Goal: Task Accomplishment & Management: Manage account settings

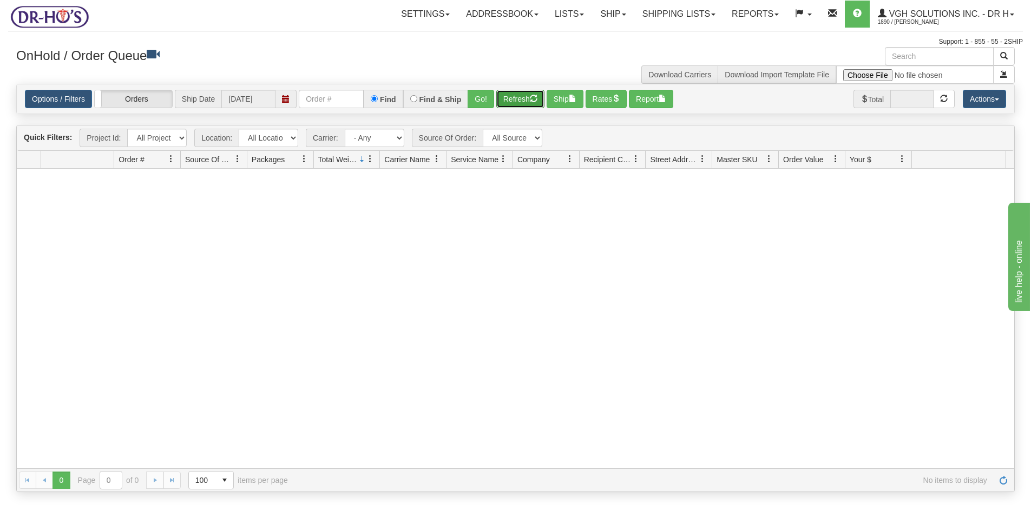
click at [526, 101] on button "Refresh" at bounding box center [520, 99] width 48 height 18
click at [521, 95] on button "Refresh" at bounding box center [520, 99] width 48 height 18
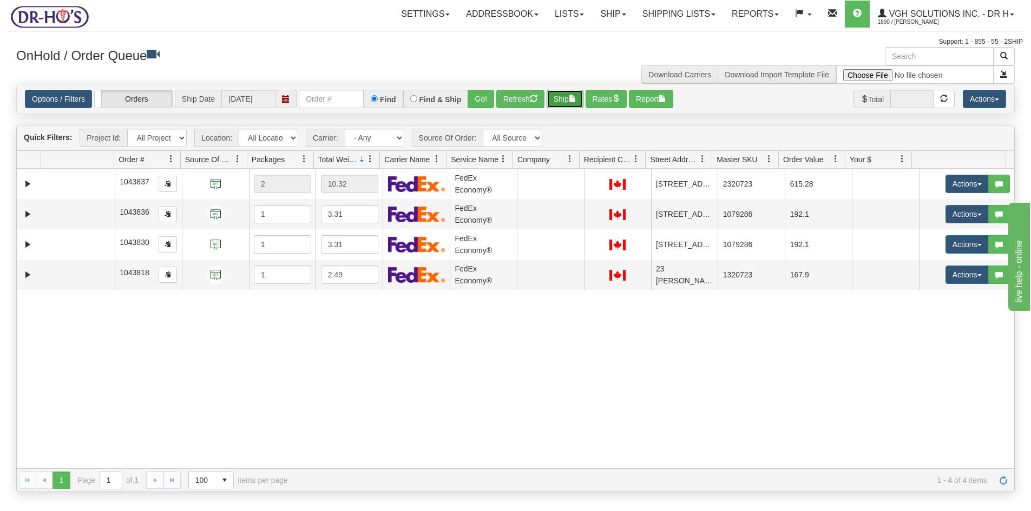
click at [568, 101] on button "Ship" at bounding box center [565, 99] width 37 height 18
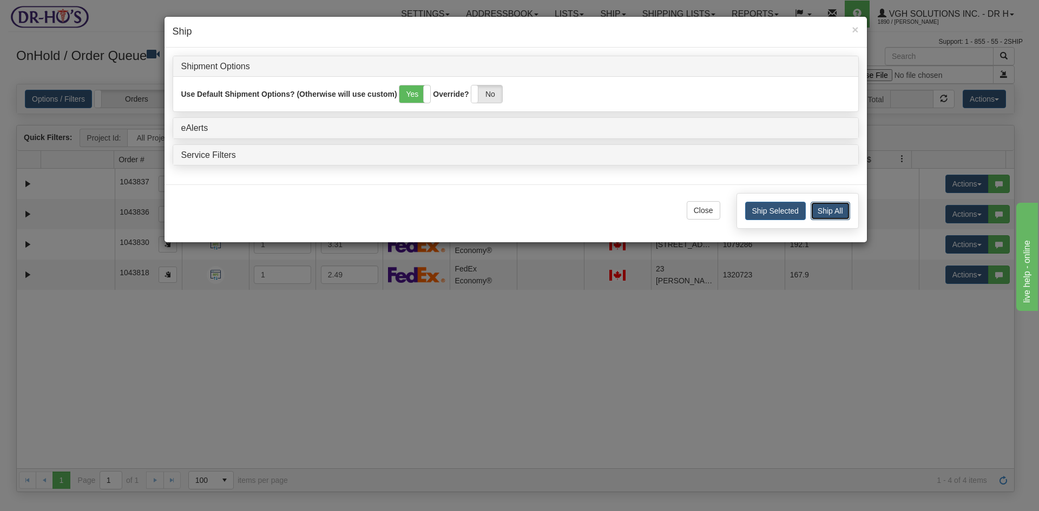
click at [830, 211] on button "Ship All" at bounding box center [831, 211] width 40 height 18
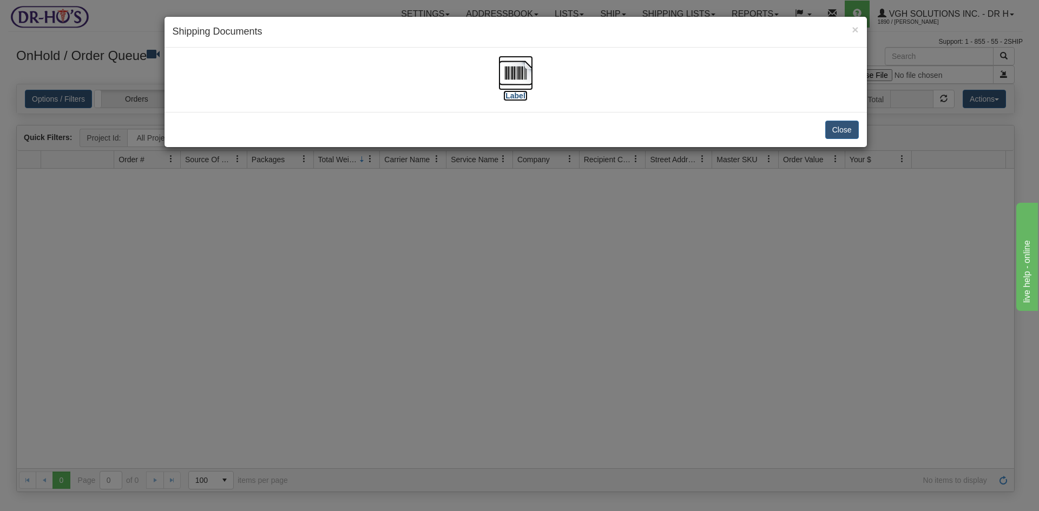
click at [504, 66] on img at bounding box center [515, 73] width 35 height 35
drag, startPoint x: 845, startPoint y: 132, endPoint x: 837, endPoint y: 130, distance: 7.9
click at [845, 132] on button "Close" at bounding box center [842, 130] width 34 height 18
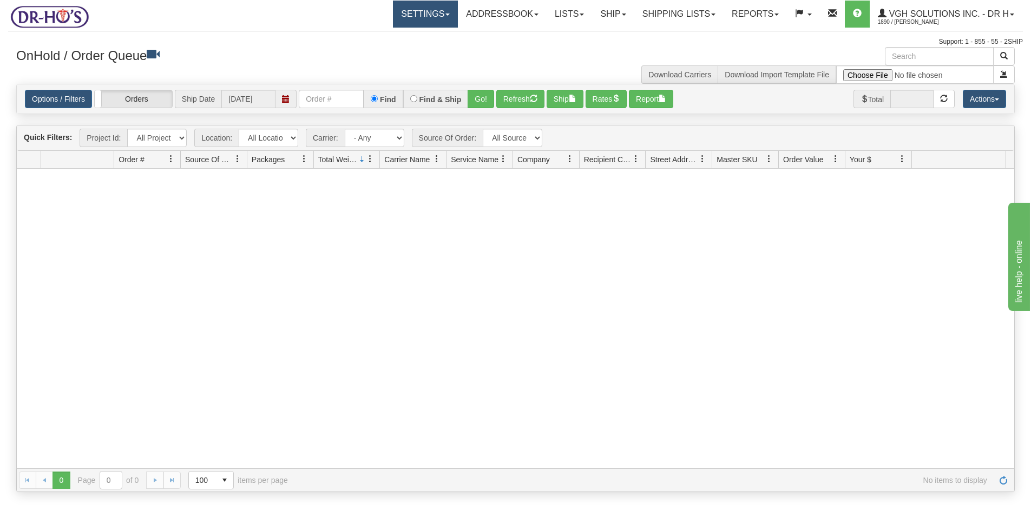
click at [410, 16] on link "Settings" at bounding box center [425, 14] width 65 height 27
click at [385, 36] on span "Shipping Preferences" at bounding box center [396, 38] width 73 height 9
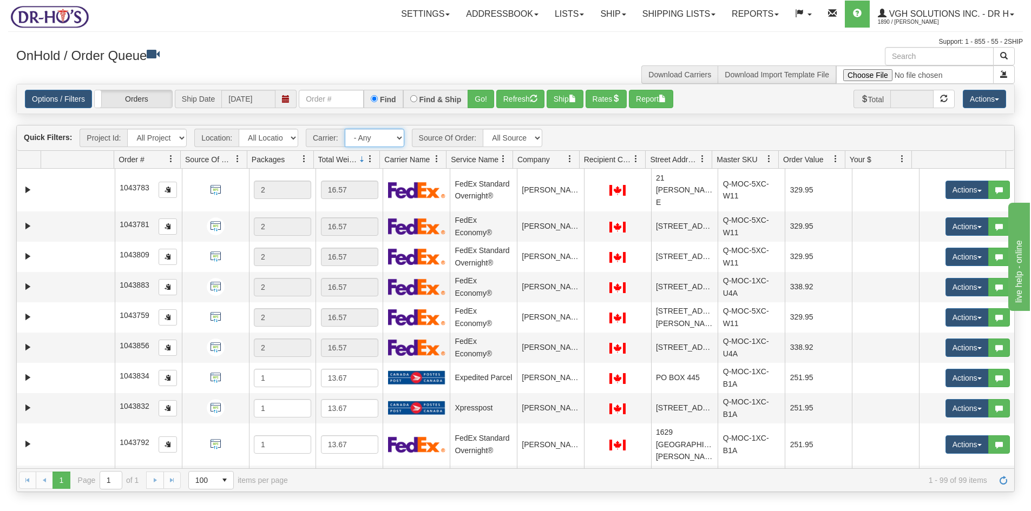
click at [396, 135] on select "- Any - Has NO carrier assigned - Has a carrier assigned FedEx Express® Canada …" at bounding box center [375, 138] width 60 height 18
select select "20"
click at [345, 129] on select "- Any - Has NO carrier assigned - Has a carrier assigned FedEx Express® Canada …" at bounding box center [375, 138] width 60 height 18
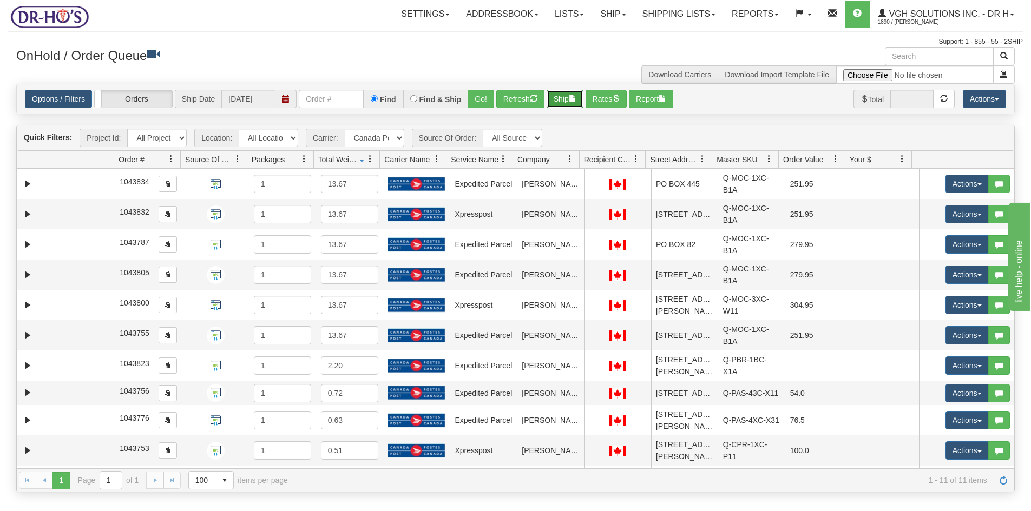
click at [573, 99] on span "button" at bounding box center [573, 99] width 8 height 8
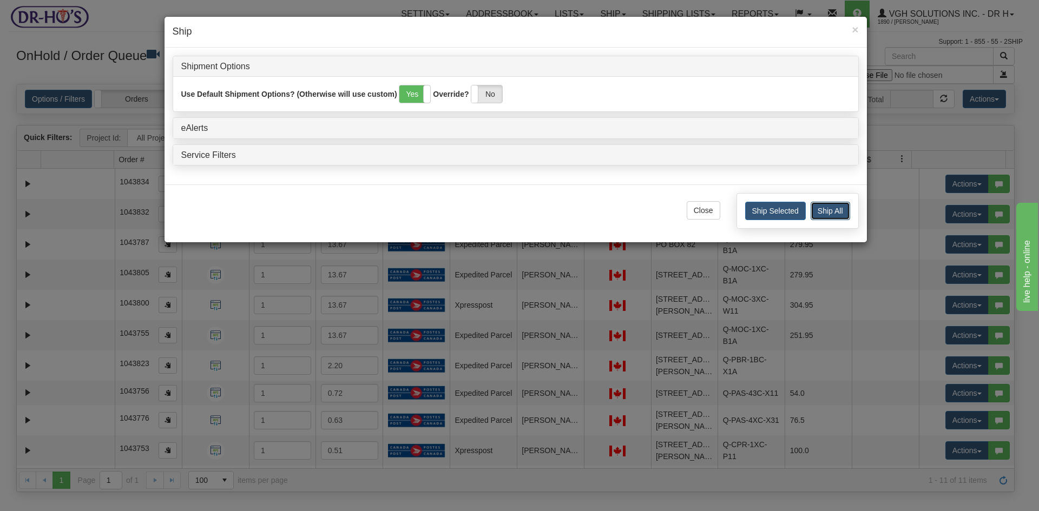
click at [835, 207] on button "Ship All" at bounding box center [831, 211] width 40 height 18
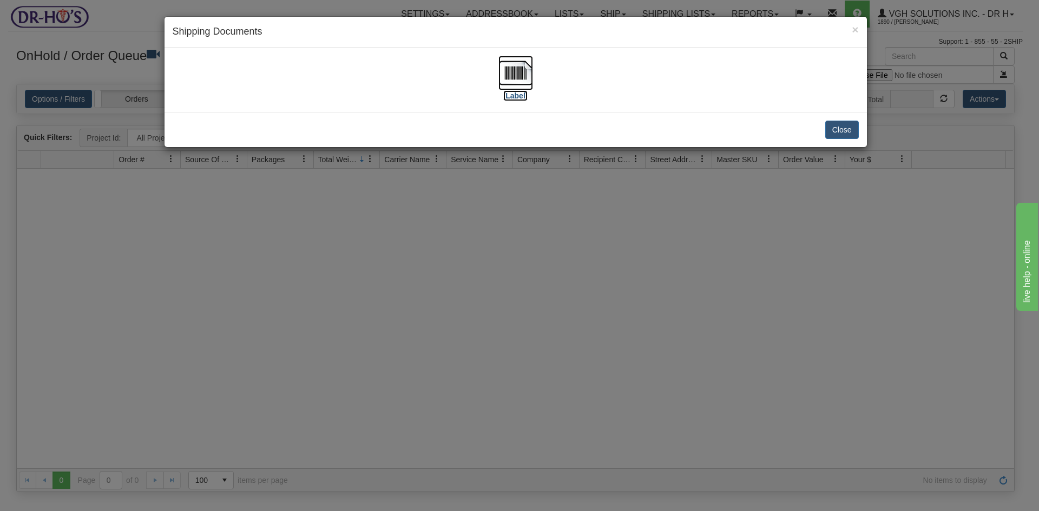
click at [514, 72] on img at bounding box center [515, 73] width 35 height 35
click at [837, 126] on button "Close" at bounding box center [842, 130] width 34 height 18
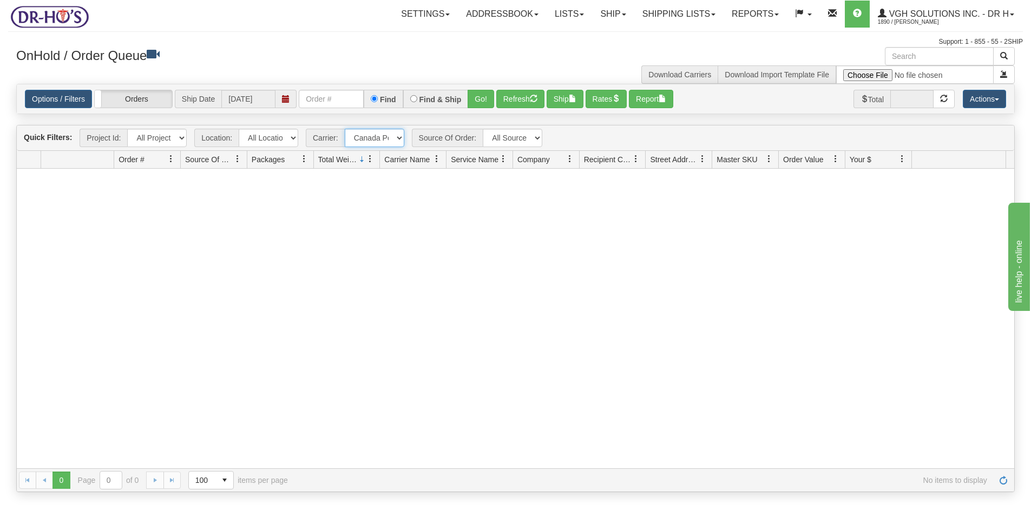
click at [401, 138] on select "- Any - Has NO carrier assigned - Has a carrier assigned FedEx Express® Canada …" at bounding box center [375, 138] width 60 height 18
select select "grid toolbar"
click at [345, 129] on select "- Any - Has NO carrier assigned - Has a carrier assigned FedEx Express® Canada …" at bounding box center [375, 138] width 60 height 18
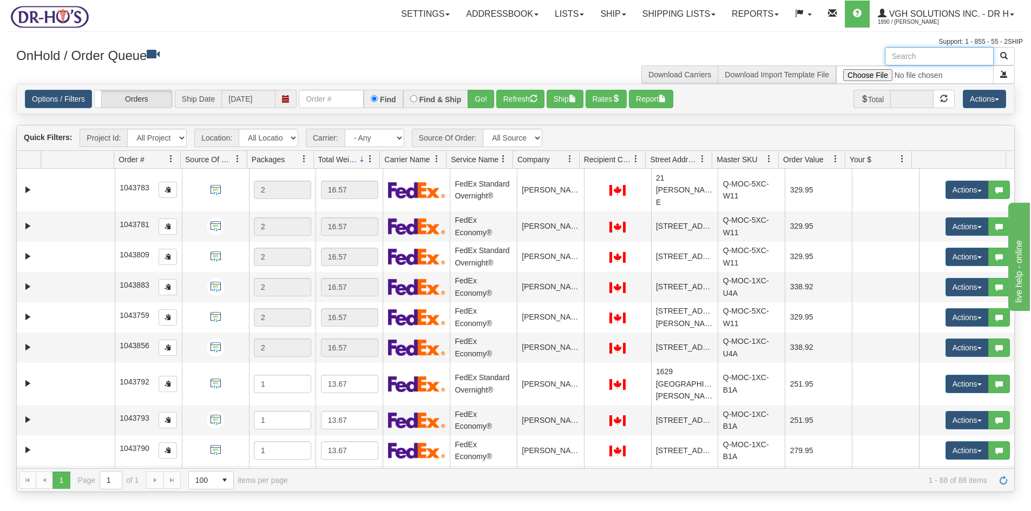
click at [937, 58] on input "text" at bounding box center [939, 56] width 109 height 18
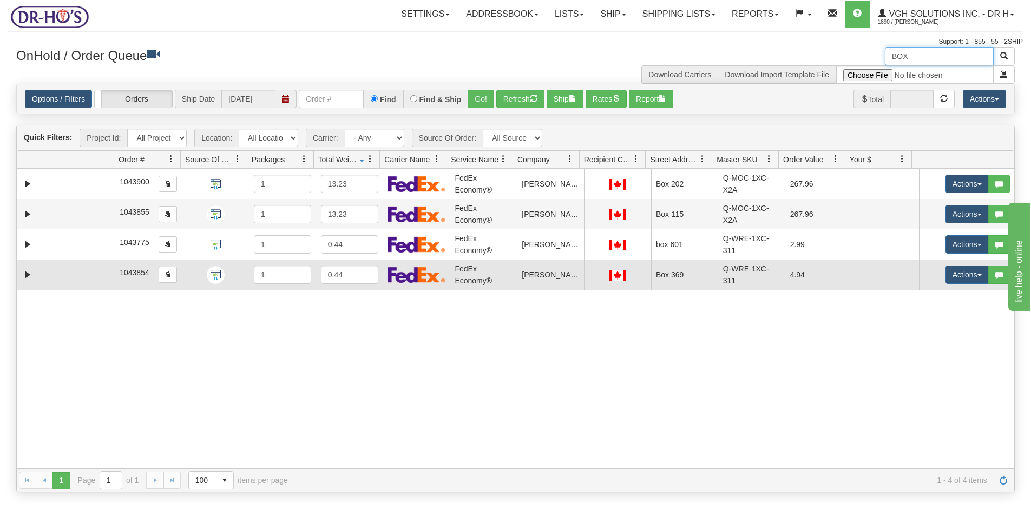
drag, startPoint x: 64, startPoint y: 283, endPoint x: 60, endPoint y: 264, distance: 19.4
click at [64, 283] on td at bounding box center [78, 275] width 74 height 30
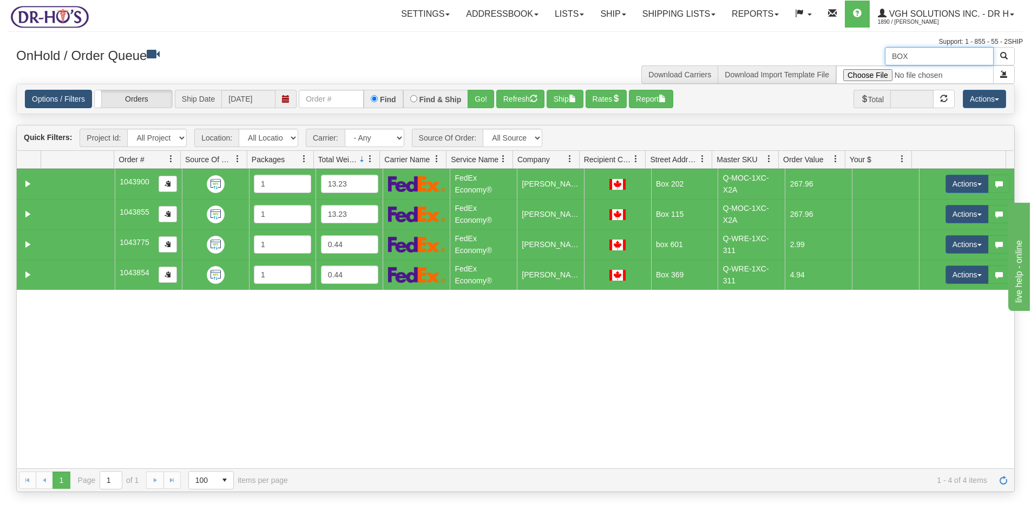
type input "BOX"
click at [48, 96] on link "Options / Filters" at bounding box center [58, 99] width 67 height 18
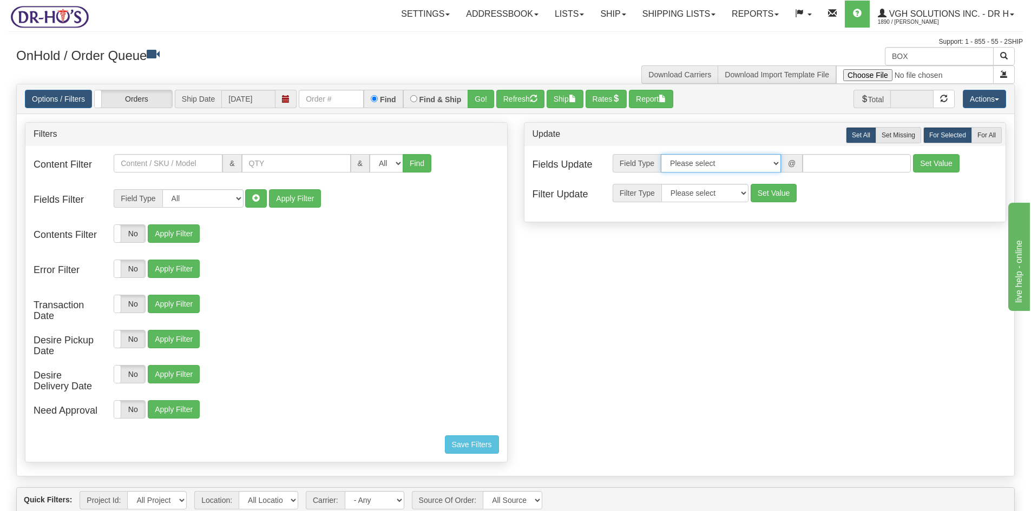
click at [776, 163] on select "Please select Contact Person Company Country Country & State/Province City Zip …" at bounding box center [721, 163] width 120 height 18
select select "94"
click at [661, 154] on select "Please select Contact Person Company Country Country & State/Province City Zip …" at bounding box center [721, 163] width 120 height 18
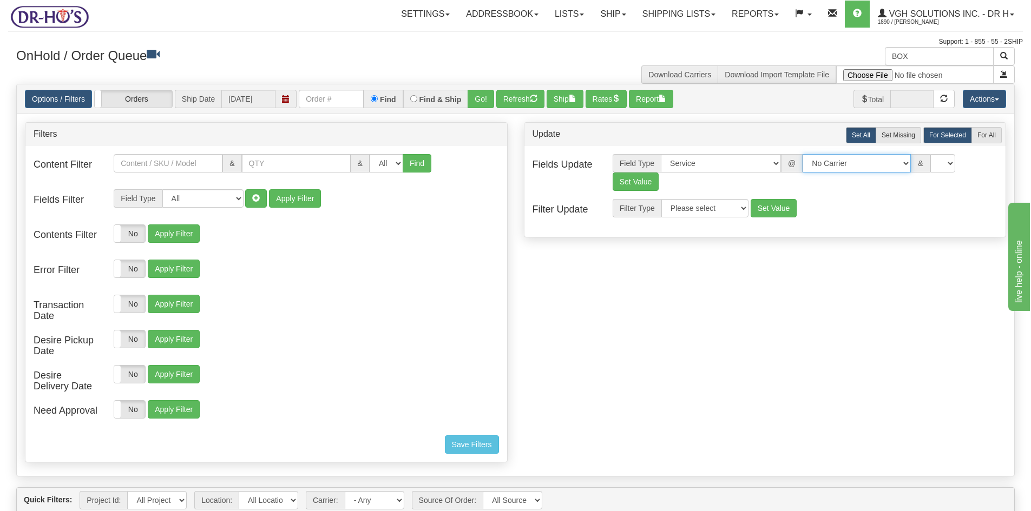
click at [894, 164] on select "No Carrier FedEx Express® UPS Purolator Canpar [GEOGRAPHIC_DATA] Post BeSwyft K…" at bounding box center [857, 163] width 108 height 18
click at [803, 154] on select "No Carrier FedEx Express® UPS Purolator Canpar [GEOGRAPHIC_DATA] Post BeSwyft K…" at bounding box center [857, 163] width 108 height 18
click at [992, 165] on select "US -> US - 70 - FedEx 1 Day® Freight US -> US - 03 - FedEx 2 Day® US -> US - 49…" at bounding box center [943, 163] width 108 height 18
click at [863, 161] on select "No Carrier FedEx Express® UPS Purolator Canpar [GEOGRAPHIC_DATA] Post BeSwyft K…" at bounding box center [816, 163] width 108 height 18
select select "20"
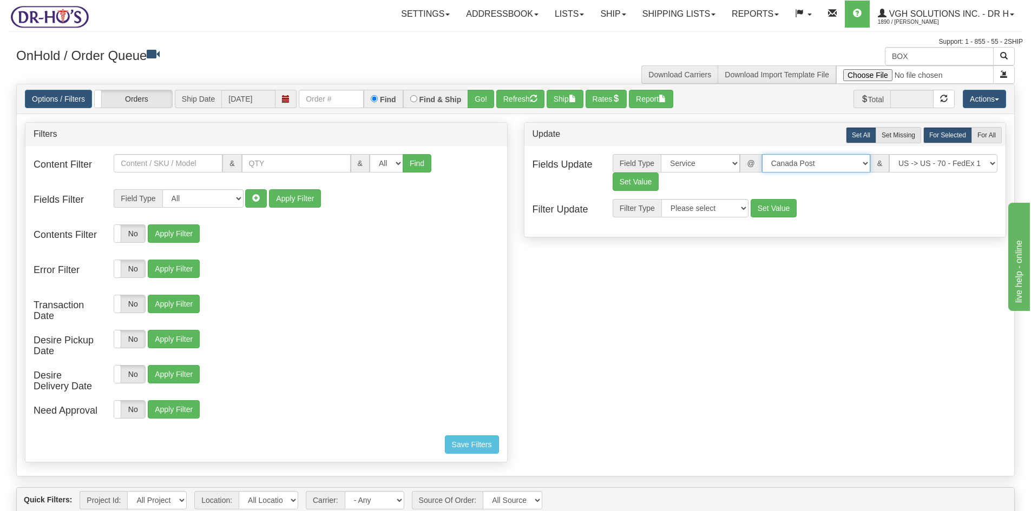
click at [771, 154] on select "No Carrier FedEx Express® UPS Purolator Canpar [GEOGRAPHIC_DATA] Post BeSwyft K…" at bounding box center [816, 163] width 108 height 18
click at [992, 158] on select "CA -> [GEOGRAPHIC_DATA] - [GEOGRAPHIC_DATA]EP - Expedited [GEOGRAPHIC_DATA] [GE…" at bounding box center [943, 163] width 108 height 18
select select "DOM.EP"
click at [889, 154] on select "CA -> [GEOGRAPHIC_DATA] - [GEOGRAPHIC_DATA]EP - Expedited [GEOGRAPHIC_DATA] [GE…" at bounding box center [943, 163] width 108 height 18
click at [640, 180] on button "Set Value" at bounding box center [636, 182] width 47 height 18
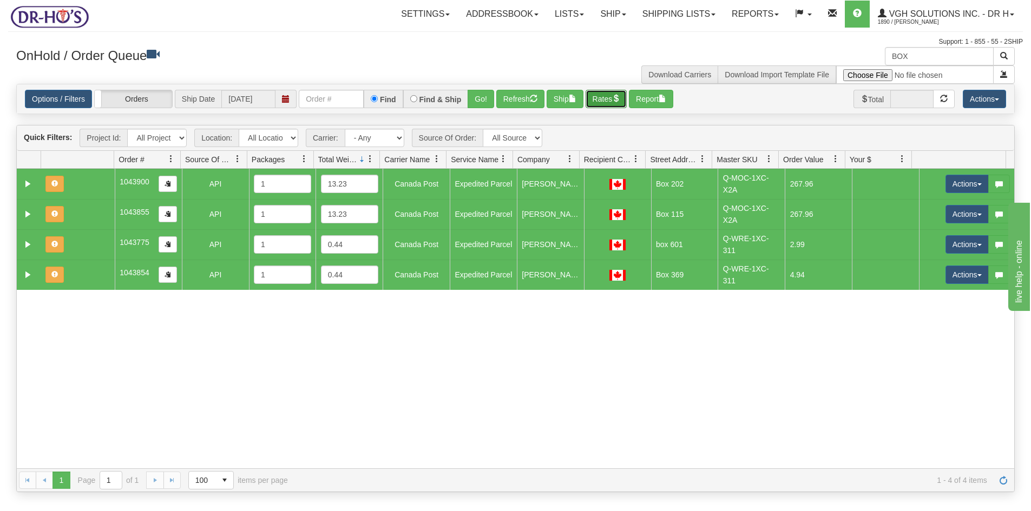
click at [613, 95] on button "Rates" at bounding box center [607, 99] width 42 height 18
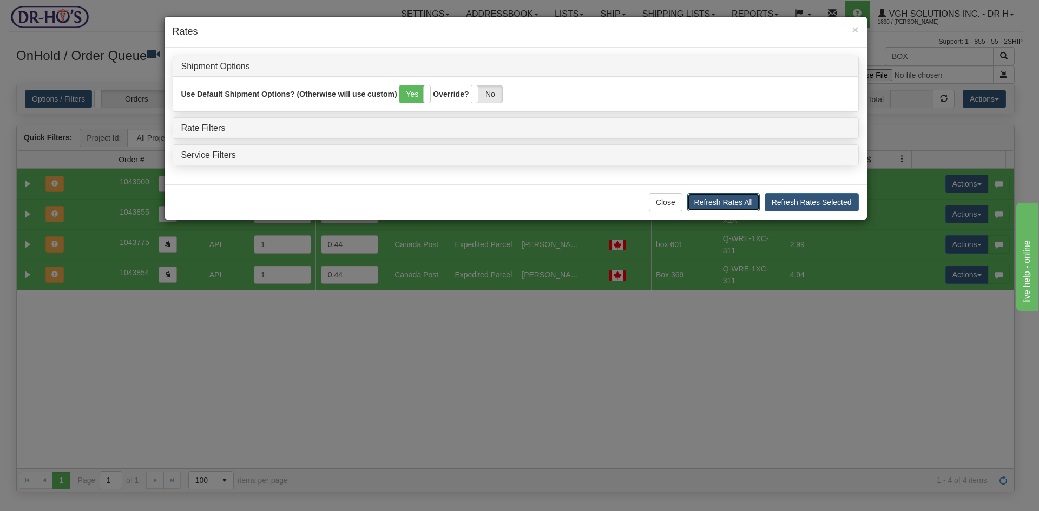
click at [747, 202] on button "Refresh Rates All" at bounding box center [723, 202] width 73 height 18
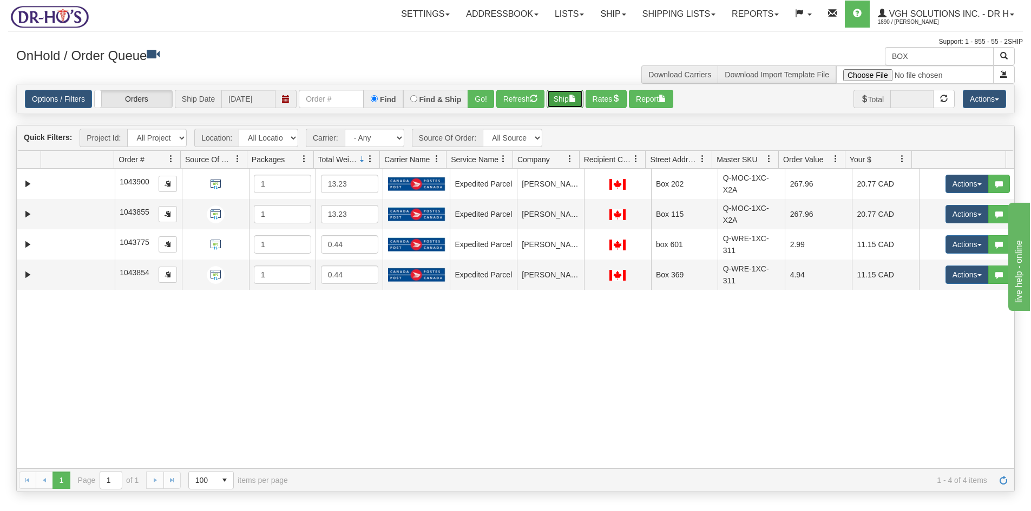
click at [573, 100] on span "button" at bounding box center [573, 99] width 8 height 8
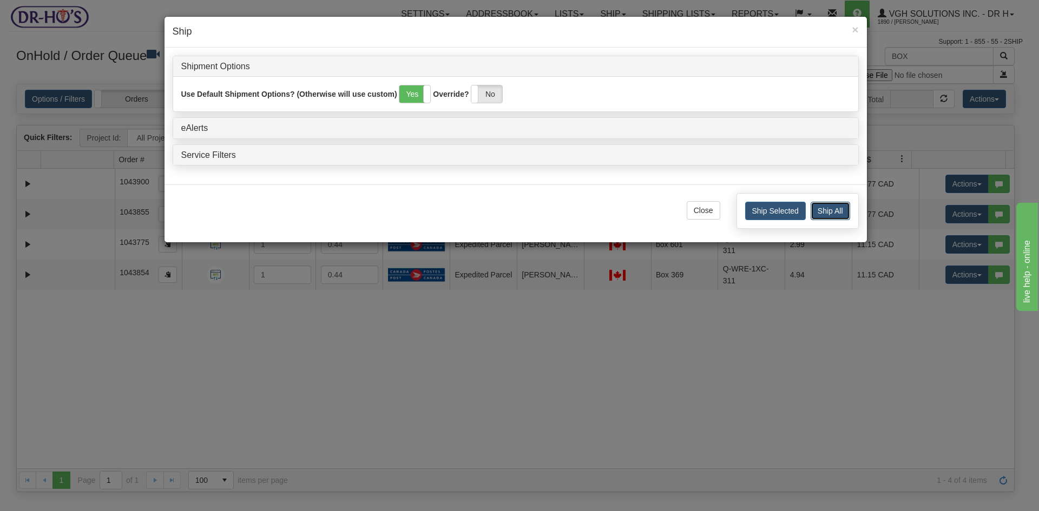
click at [826, 213] on button "Ship All" at bounding box center [831, 211] width 40 height 18
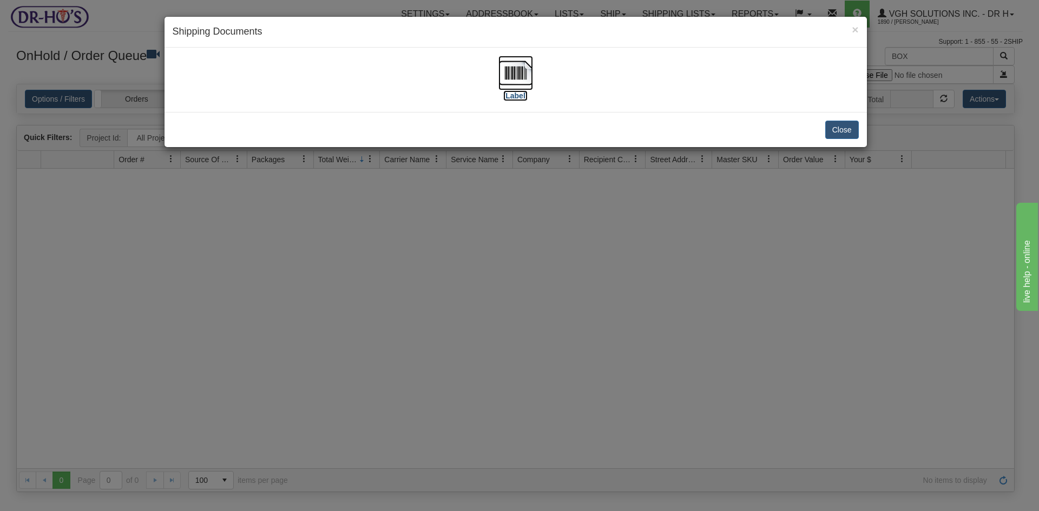
click at [512, 74] on img at bounding box center [515, 73] width 35 height 35
click at [832, 127] on button "Close" at bounding box center [842, 130] width 34 height 18
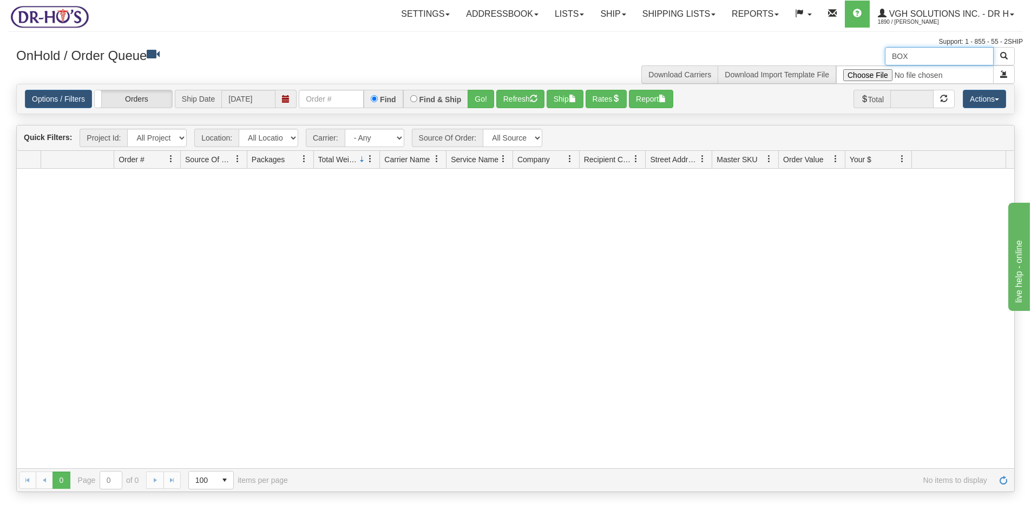
drag, startPoint x: 892, startPoint y: 57, endPoint x: 853, endPoint y: 61, distance: 39.2
click at [853, 61] on div "BOX Download Carriers Download Import Template File" at bounding box center [770, 65] width 508 height 37
click at [504, 101] on button "Refresh" at bounding box center [520, 99] width 48 height 18
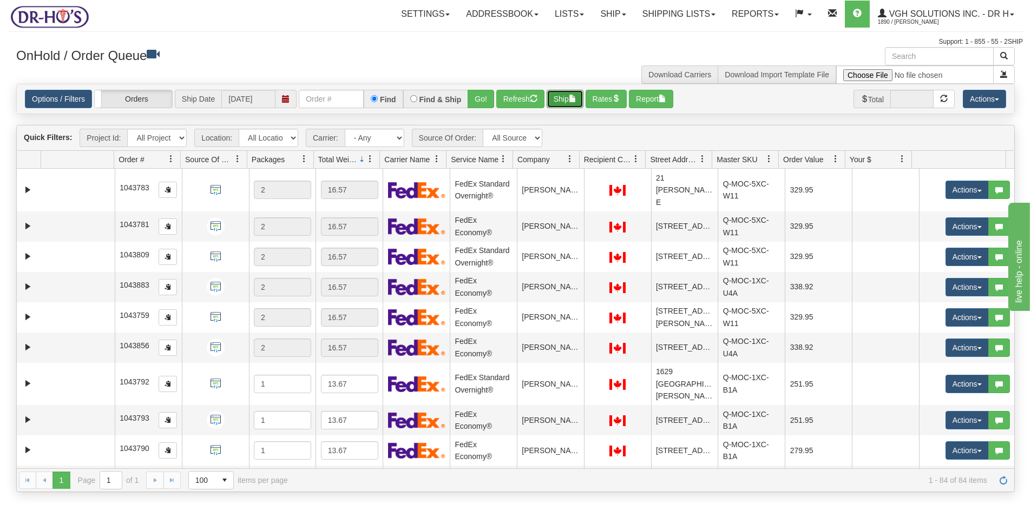
click at [560, 101] on button "Ship" at bounding box center [565, 99] width 37 height 18
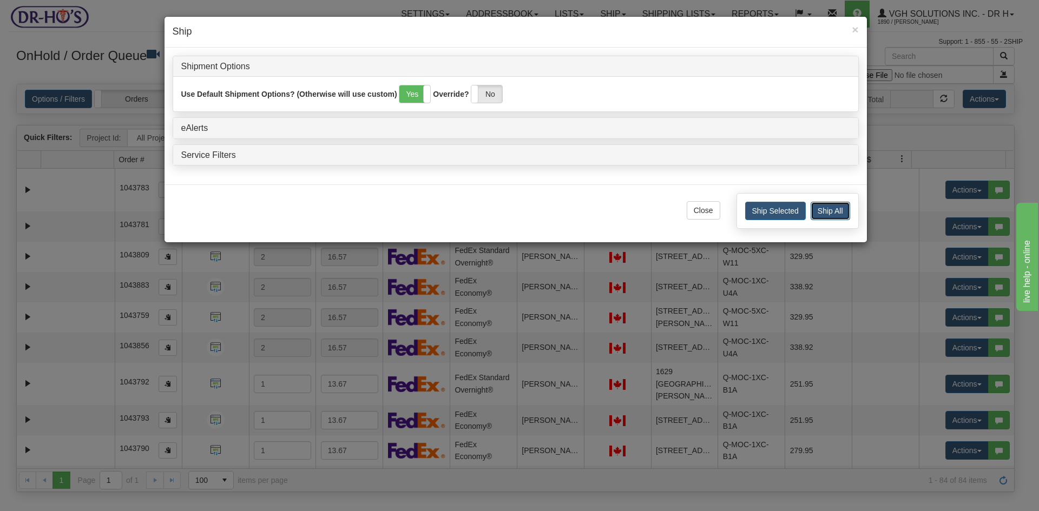
click at [829, 215] on button "Ship All" at bounding box center [831, 211] width 40 height 18
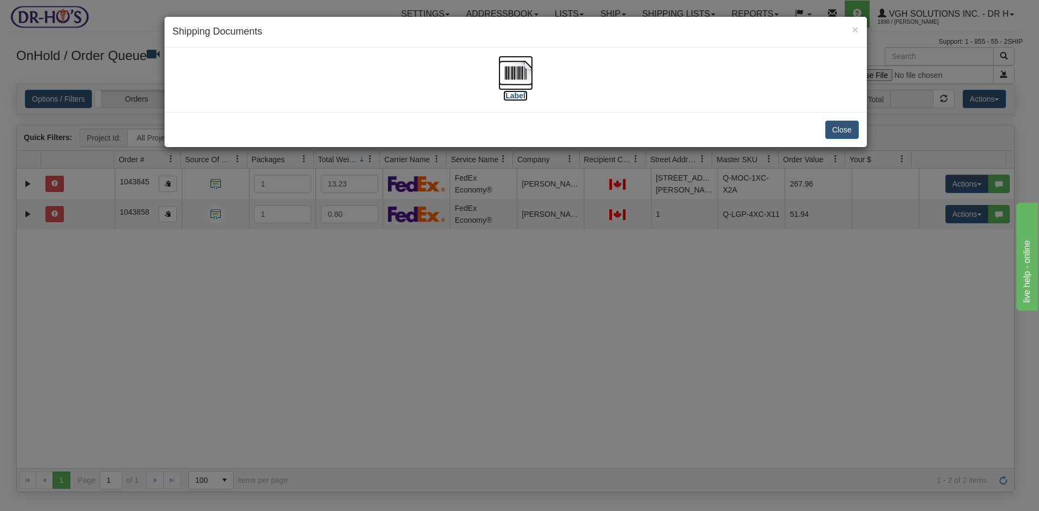
click at [515, 69] on img at bounding box center [515, 73] width 35 height 35
click at [835, 132] on button "Close" at bounding box center [842, 130] width 34 height 18
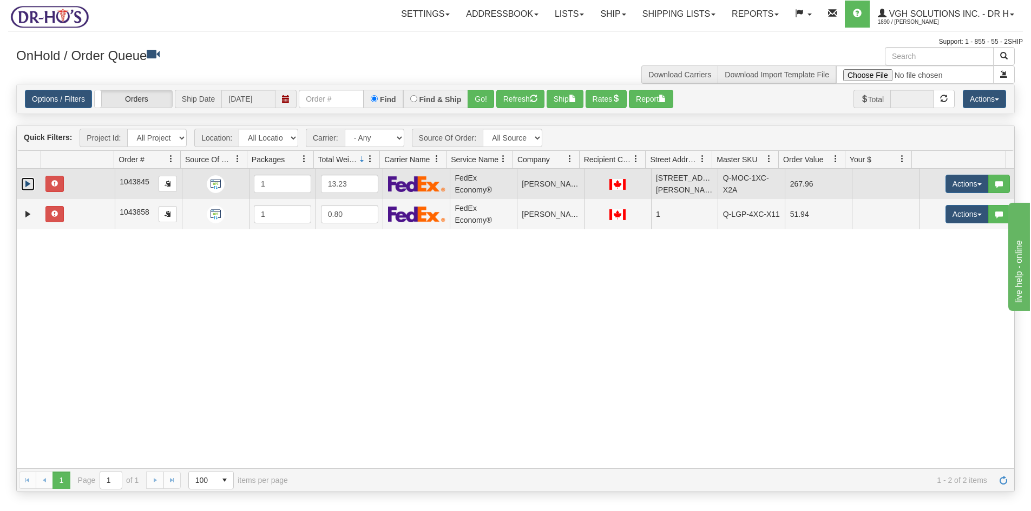
click at [28, 182] on link "Expand" at bounding box center [28, 185] width 14 height 14
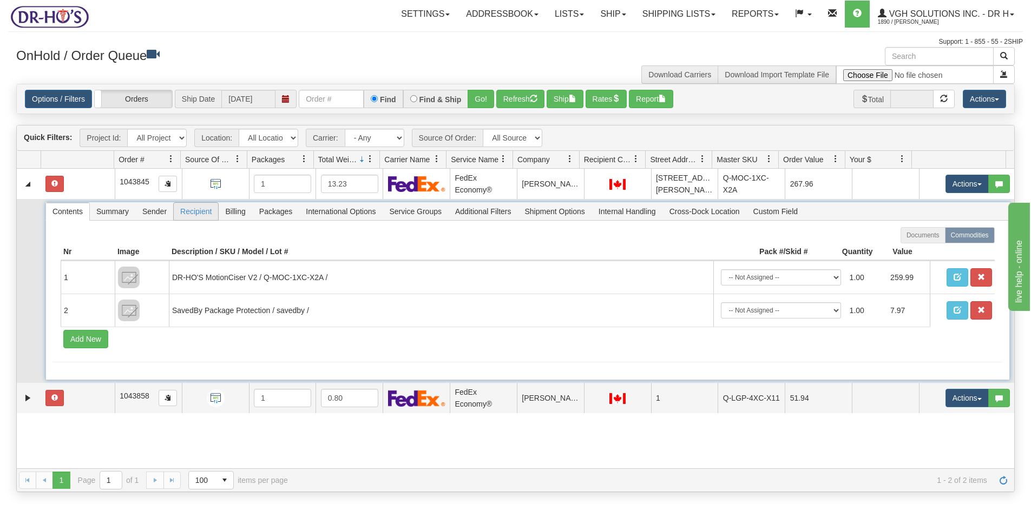
click at [194, 212] on span "Recipient" at bounding box center [196, 211] width 44 height 17
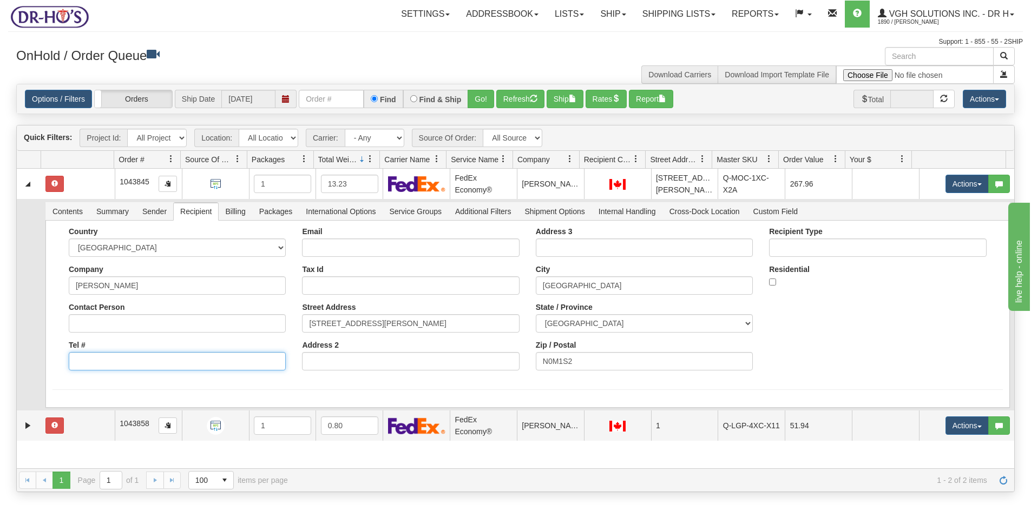
click at [110, 366] on input "Tel #" at bounding box center [177, 361] width 217 height 18
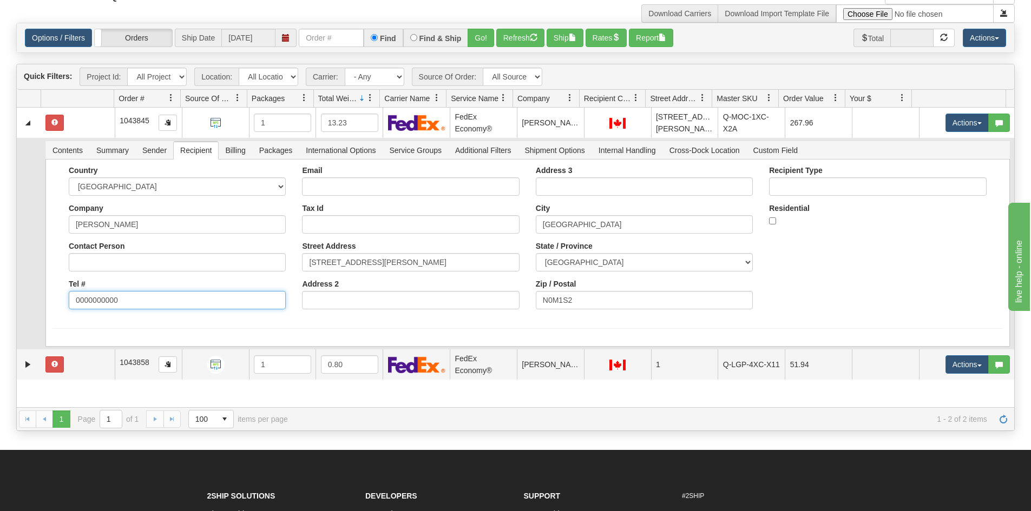
scroll to position [108, 0]
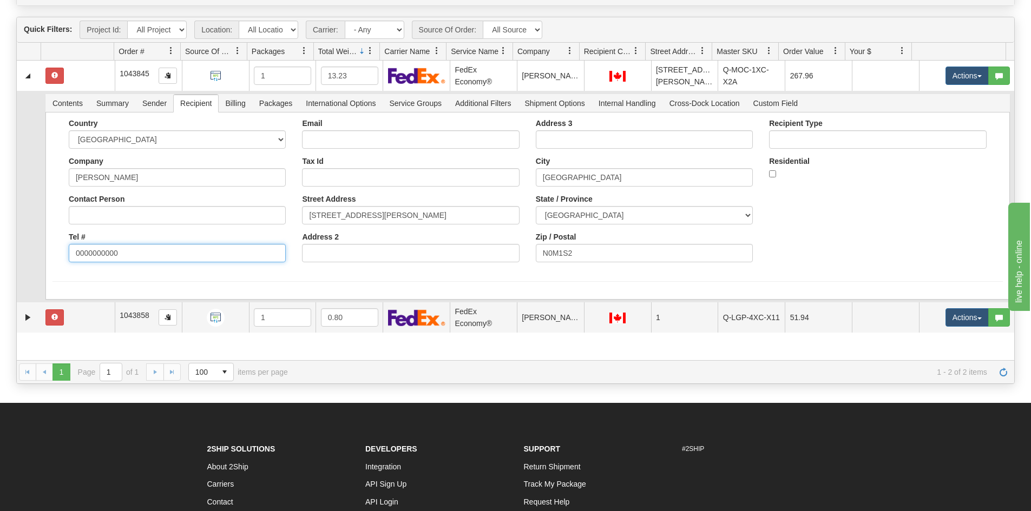
type input "0000000000"
click at [329, 271] on form "Country [GEOGRAPHIC_DATA] [GEOGRAPHIC_DATA] [GEOGRAPHIC_DATA] [GEOGRAPHIC_DATA]…" at bounding box center [528, 200] width 950 height 163
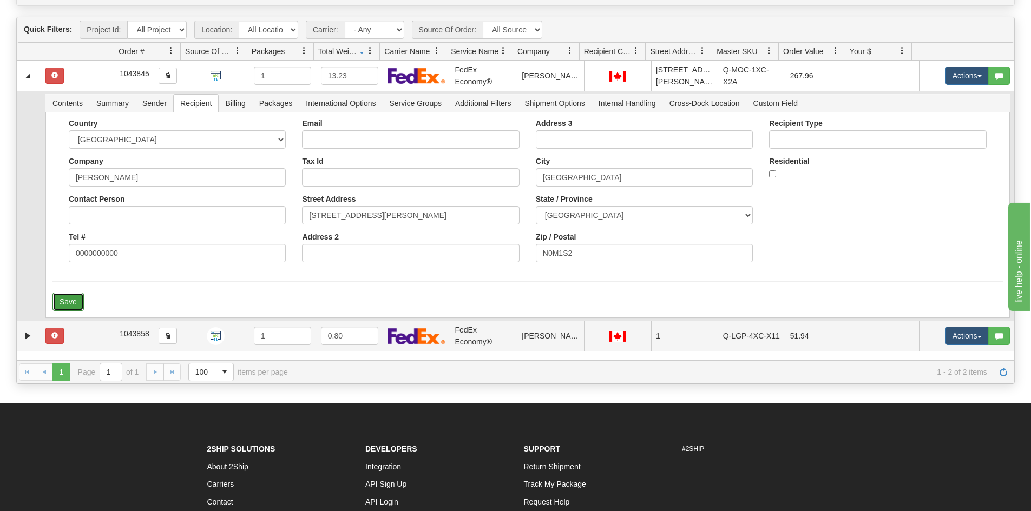
click at [67, 304] on button "Save" at bounding box center [68, 302] width 31 height 18
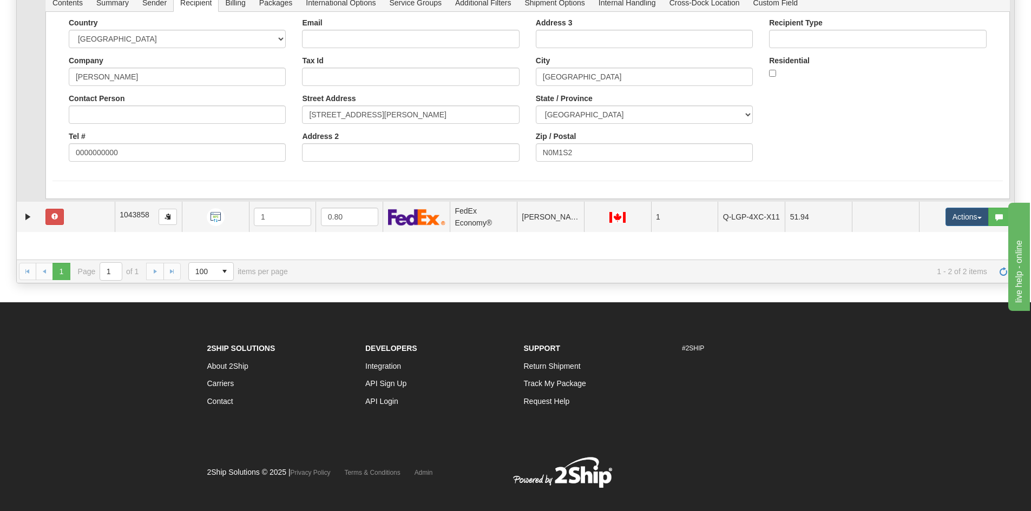
scroll to position [217, 0]
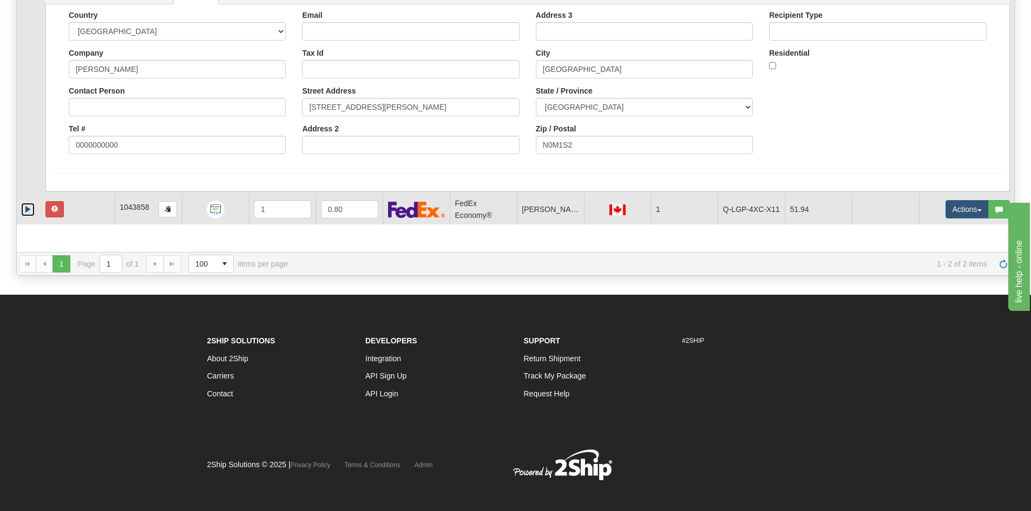
click at [28, 208] on link "Expand" at bounding box center [28, 210] width 14 height 14
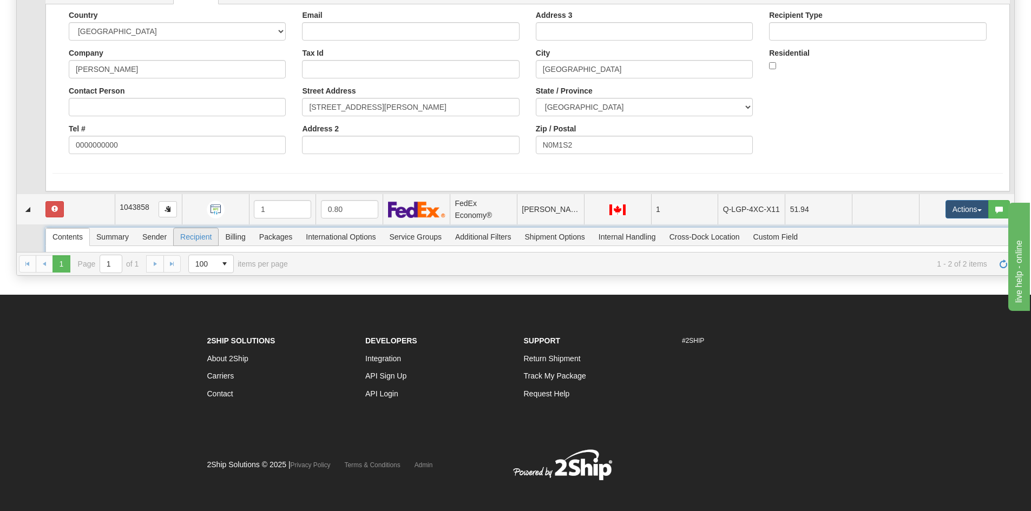
click at [193, 240] on span "Recipient" at bounding box center [196, 236] width 44 height 17
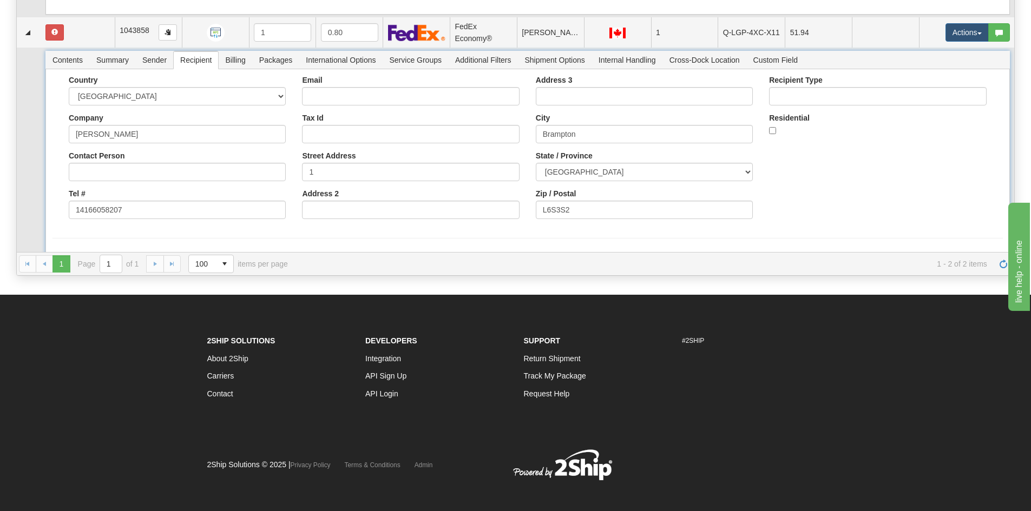
scroll to position [184, 0]
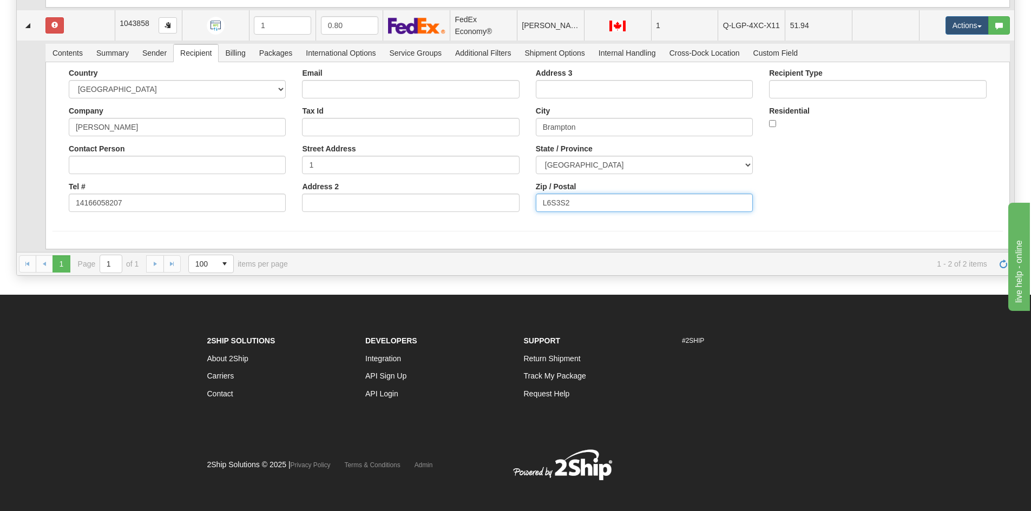
drag, startPoint x: 536, startPoint y: 204, endPoint x: 586, endPoint y: 202, distance: 49.8
click at [586, 202] on input "L6S3S2" at bounding box center [644, 203] width 217 height 18
click at [379, 165] on input "1" at bounding box center [410, 165] width 217 height 18
paste input "POTTERY CRES"
drag, startPoint x: 384, startPoint y: 163, endPoint x: 262, endPoint y: 176, distance: 122.5
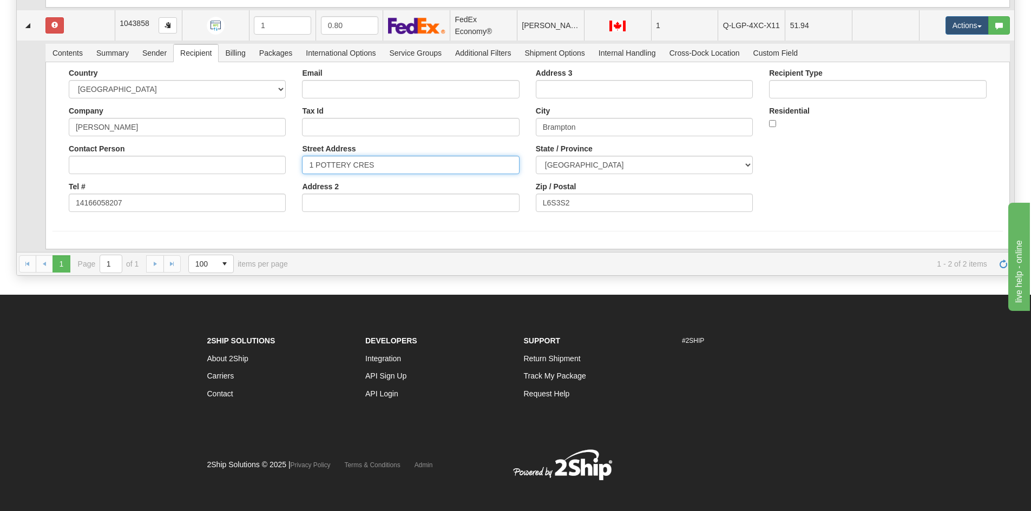
click at [263, 176] on div "Country [GEOGRAPHIC_DATA] [GEOGRAPHIC_DATA] [GEOGRAPHIC_DATA] [GEOGRAPHIC_DATA]…" at bounding box center [528, 145] width 950 height 152
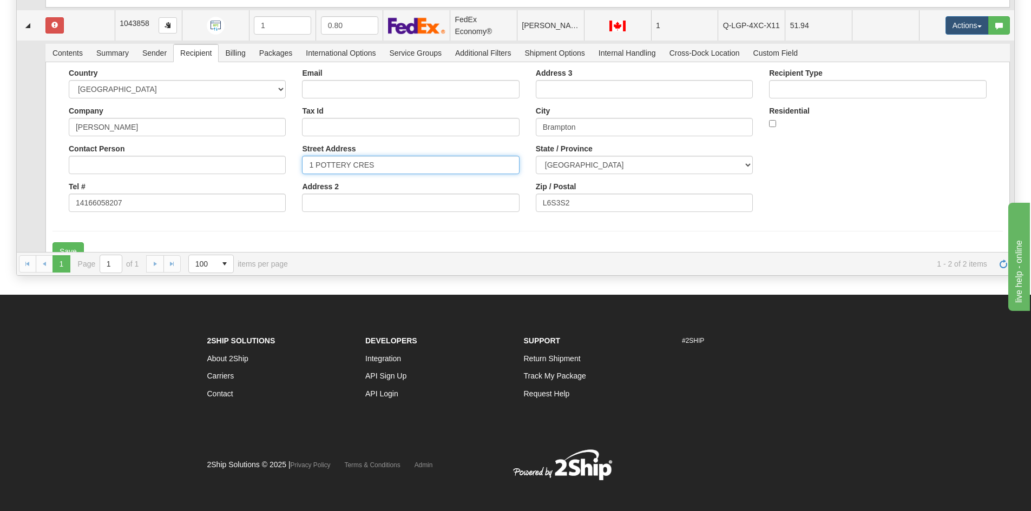
click at [404, 168] on input "1 POTTERY CRES" at bounding box center [410, 165] width 217 height 18
click at [822, 198] on div "Country [GEOGRAPHIC_DATA] [GEOGRAPHIC_DATA] [GEOGRAPHIC_DATA] [GEOGRAPHIC_DATA]…" at bounding box center [528, 145] width 950 height 152
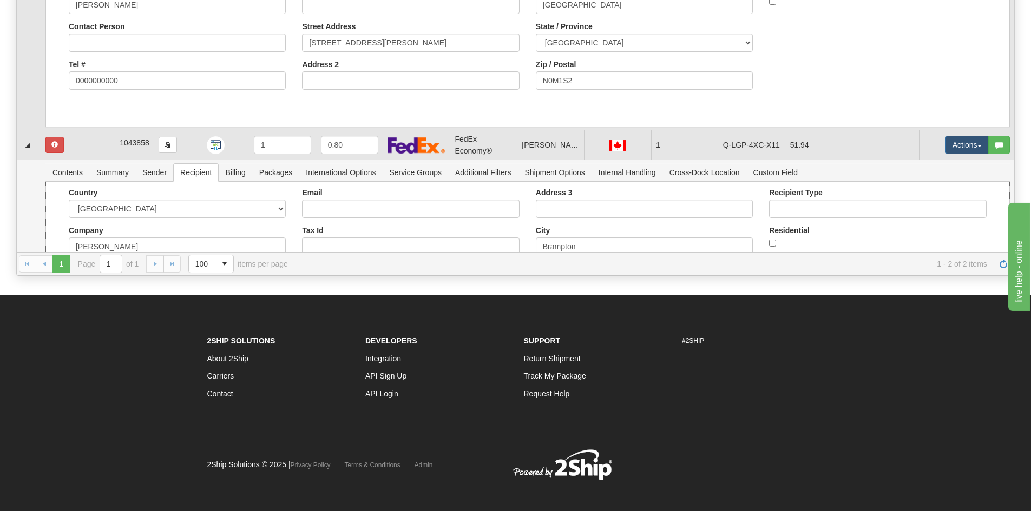
scroll to position [202, 0]
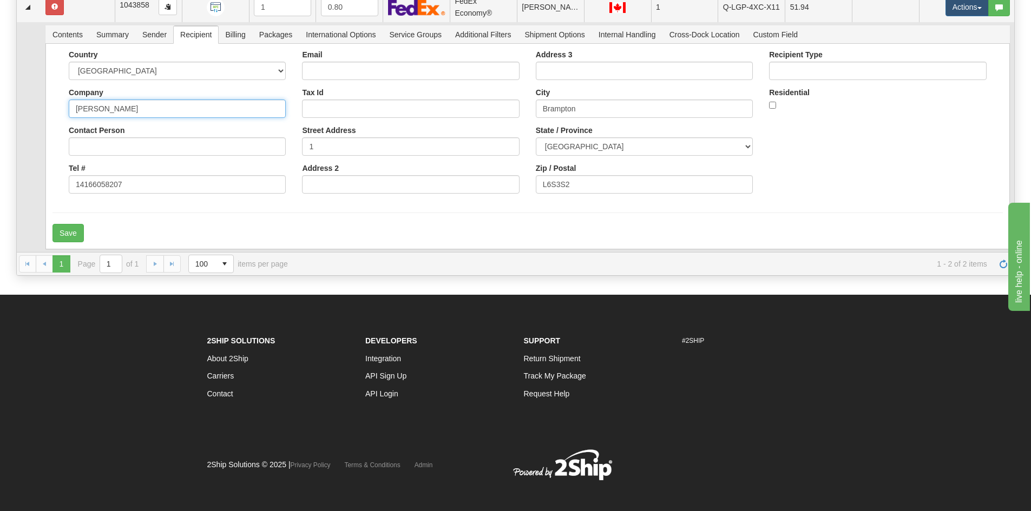
drag, startPoint x: 74, startPoint y: 109, endPoint x: 122, endPoint y: 108, distance: 47.7
click at [122, 108] on input "[PERSON_NAME]" at bounding box center [177, 109] width 217 height 18
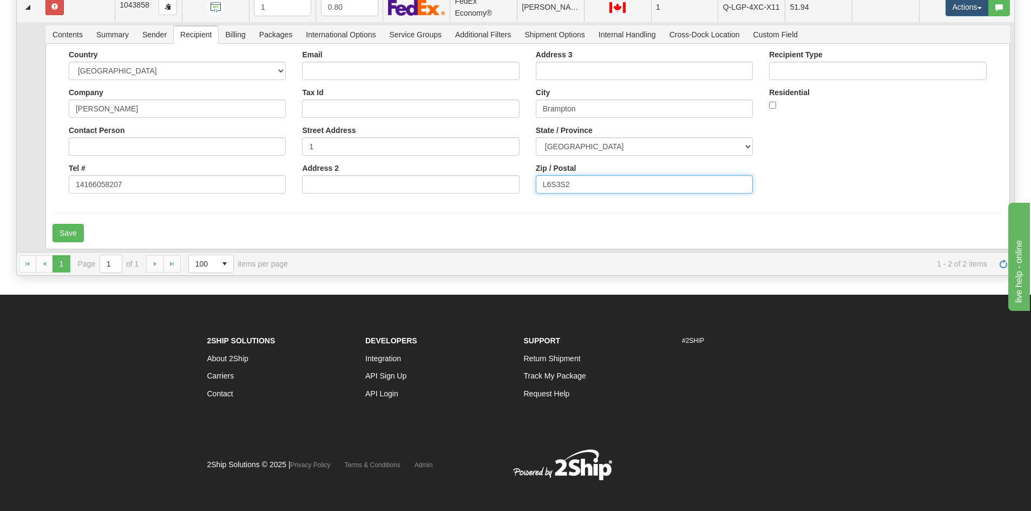
drag, startPoint x: 563, startPoint y: 180, endPoint x: 536, endPoint y: 185, distance: 27.5
click at [536, 185] on input "L6S3S2" at bounding box center [644, 184] width 217 height 18
drag, startPoint x: 319, startPoint y: 144, endPoint x: 251, endPoint y: 150, distance: 68.5
click at [251, 150] on div "Country [GEOGRAPHIC_DATA] [GEOGRAPHIC_DATA] [GEOGRAPHIC_DATA] [GEOGRAPHIC_DATA]…" at bounding box center [528, 126] width 950 height 152
paste input "7 Pottery"
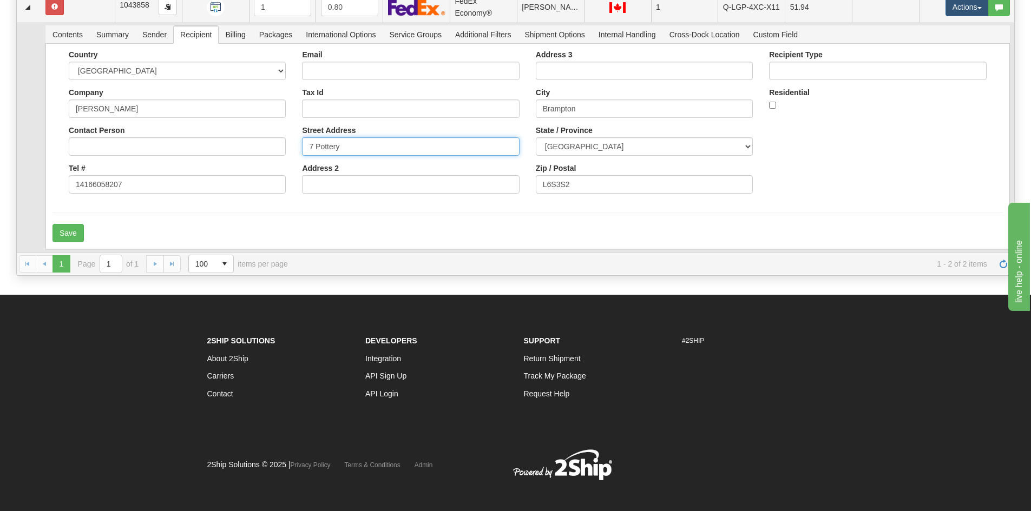
click at [390, 152] on input "7 Pottery" at bounding box center [410, 146] width 217 height 18
type input "7 Pottery Cres"
click at [70, 229] on button "Save" at bounding box center [68, 233] width 31 height 18
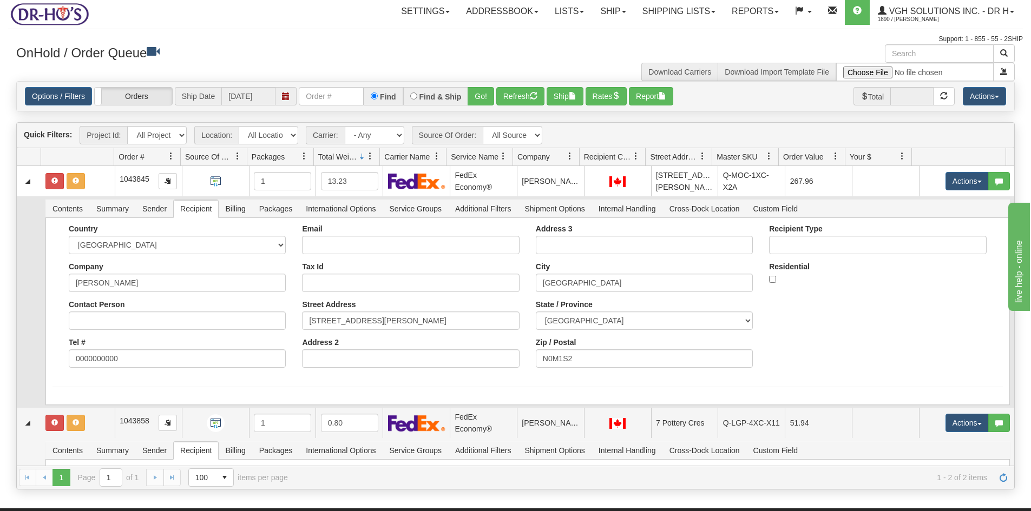
scroll to position [0, 0]
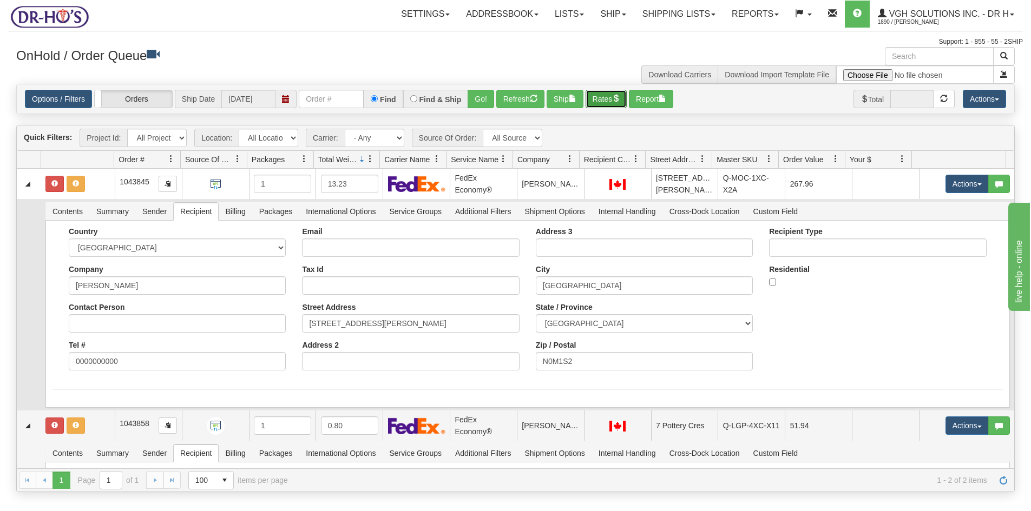
click at [601, 101] on button "Rates" at bounding box center [607, 99] width 42 height 18
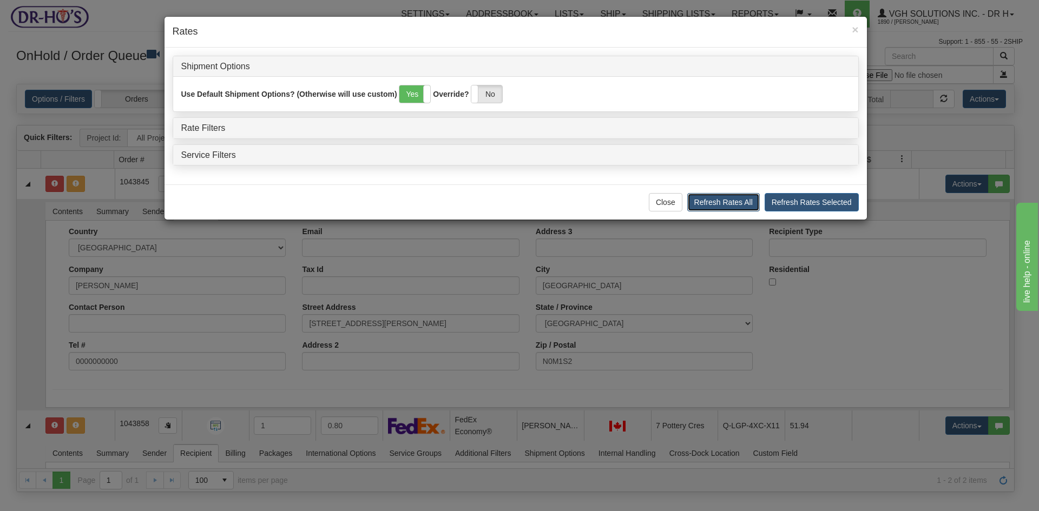
click at [739, 204] on button "Refresh Rates All" at bounding box center [723, 202] width 73 height 18
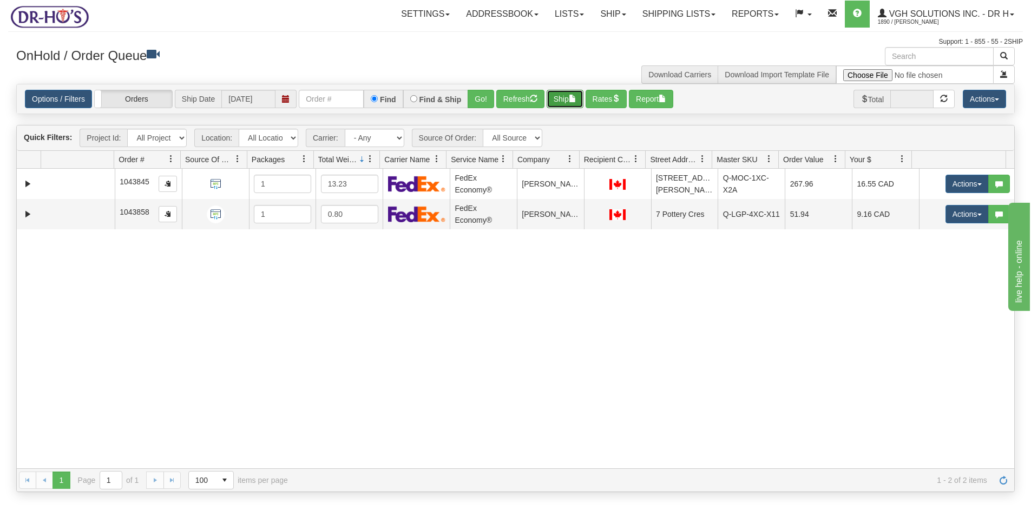
click at [561, 97] on button "Ship" at bounding box center [565, 99] width 37 height 18
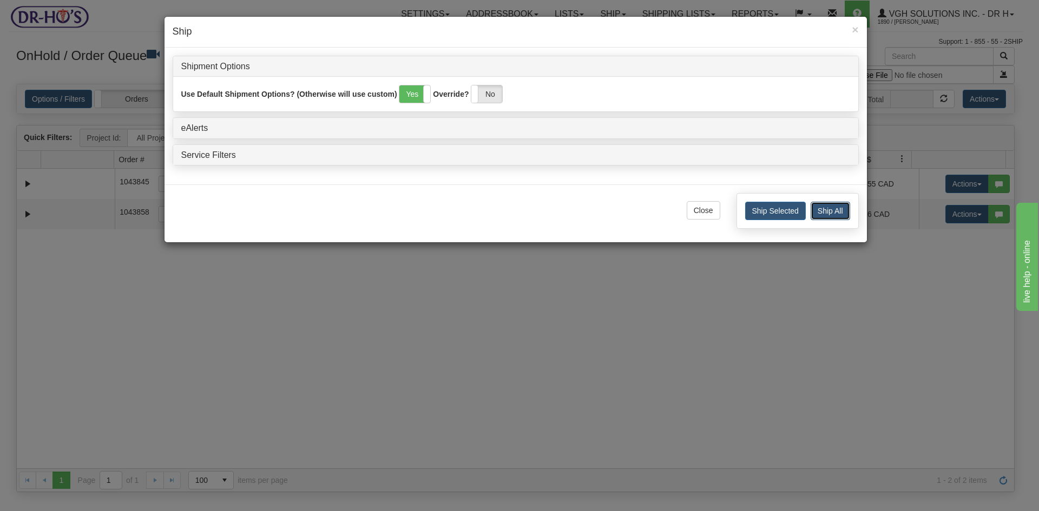
click at [829, 208] on button "Ship All" at bounding box center [831, 211] width 40 height 18
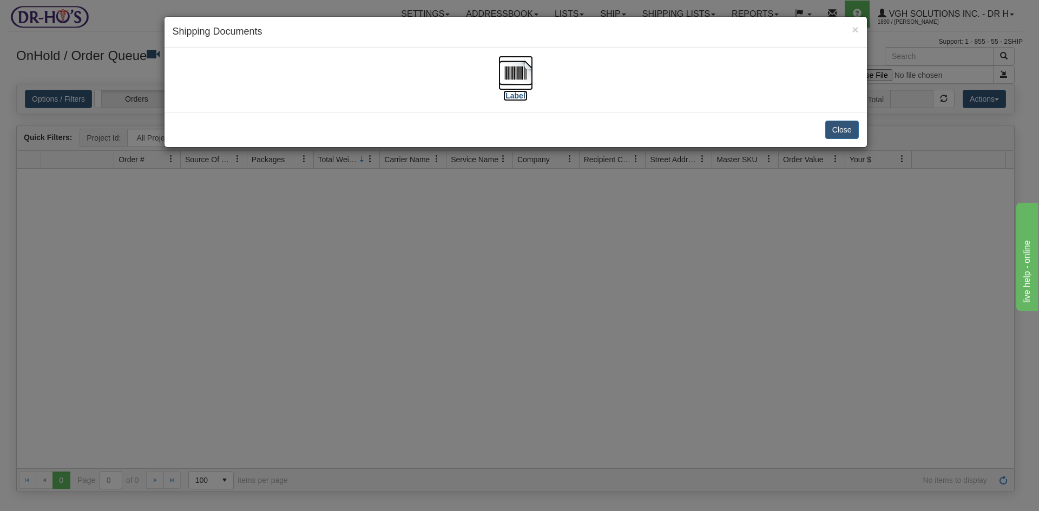
click at [516, 76] on img at bounding box center [515, 73] width 35 height 35
click at [849, 128] on button "Close" at bounding box center [842, 130] width 34 height 18
